Goal: Information Seeking & Learning: Learn about a topic

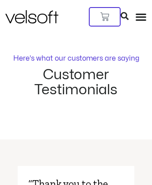
click at [129, 12] on icon at bounding box center [125, 16] width 8 height 8
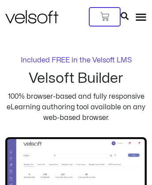
scroll to position [1981, 0]
